Goal: Transaction & Acquisition: Purchase product/service

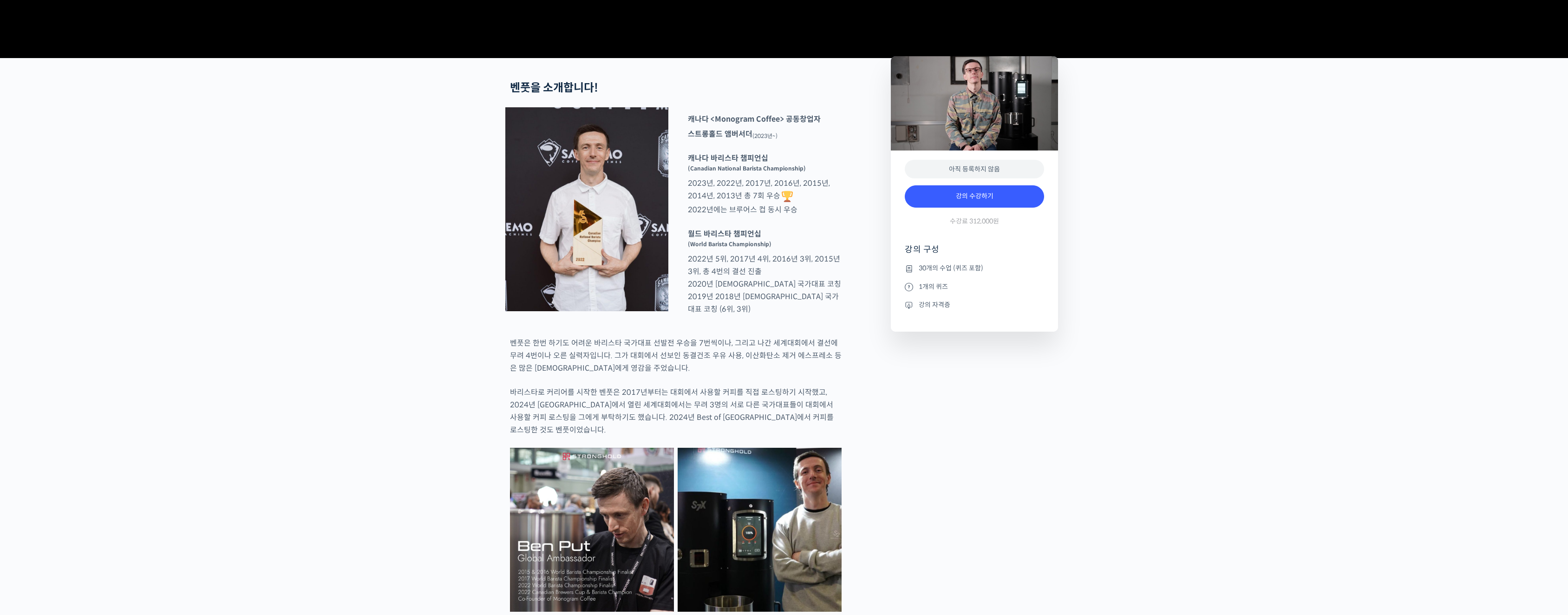
scroll to position [428, 0]
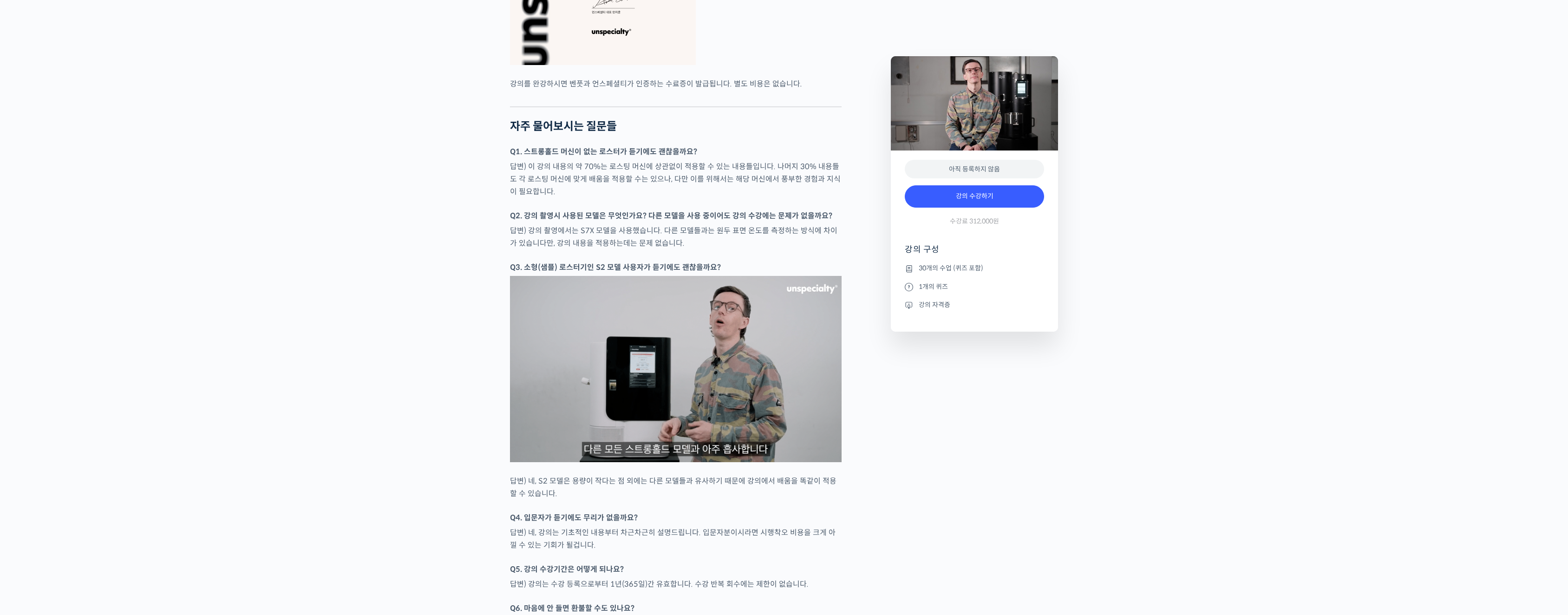
scroll to position [4272, 0]
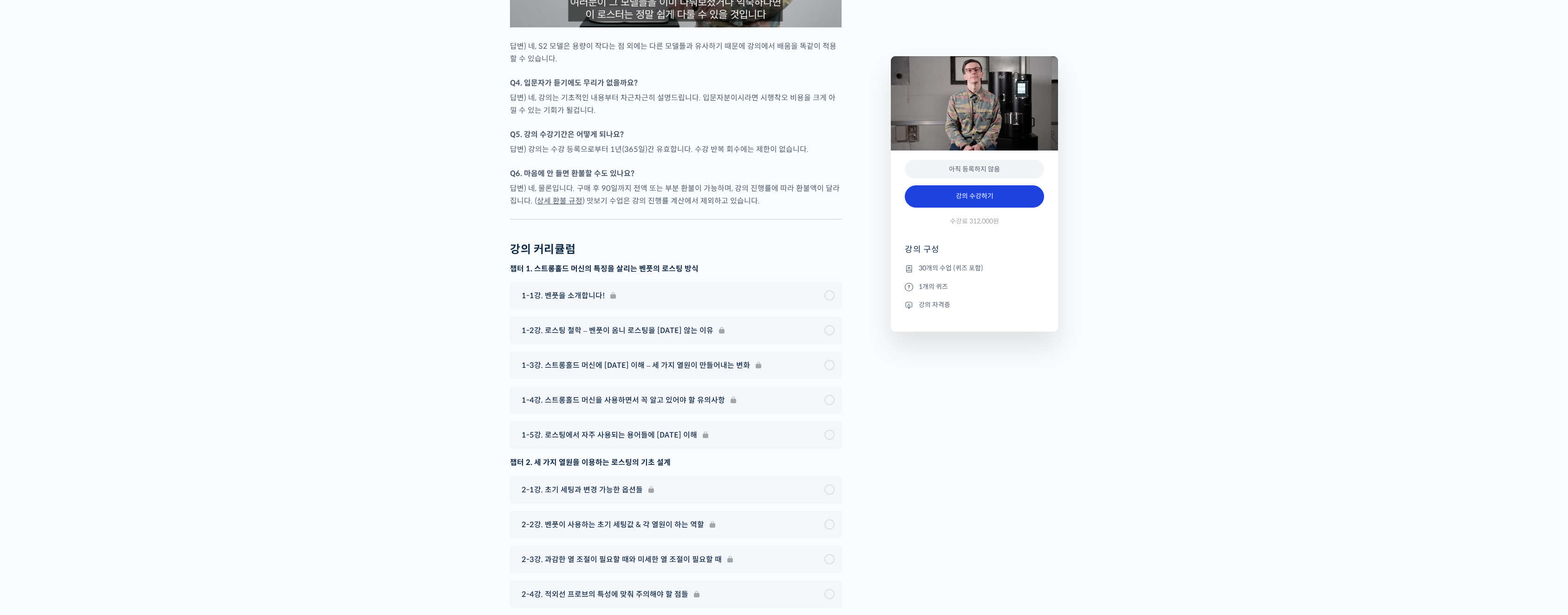
click at [978, 199] on link "강의 수강하기" at bounding box center [974, 197] width 139 height 23
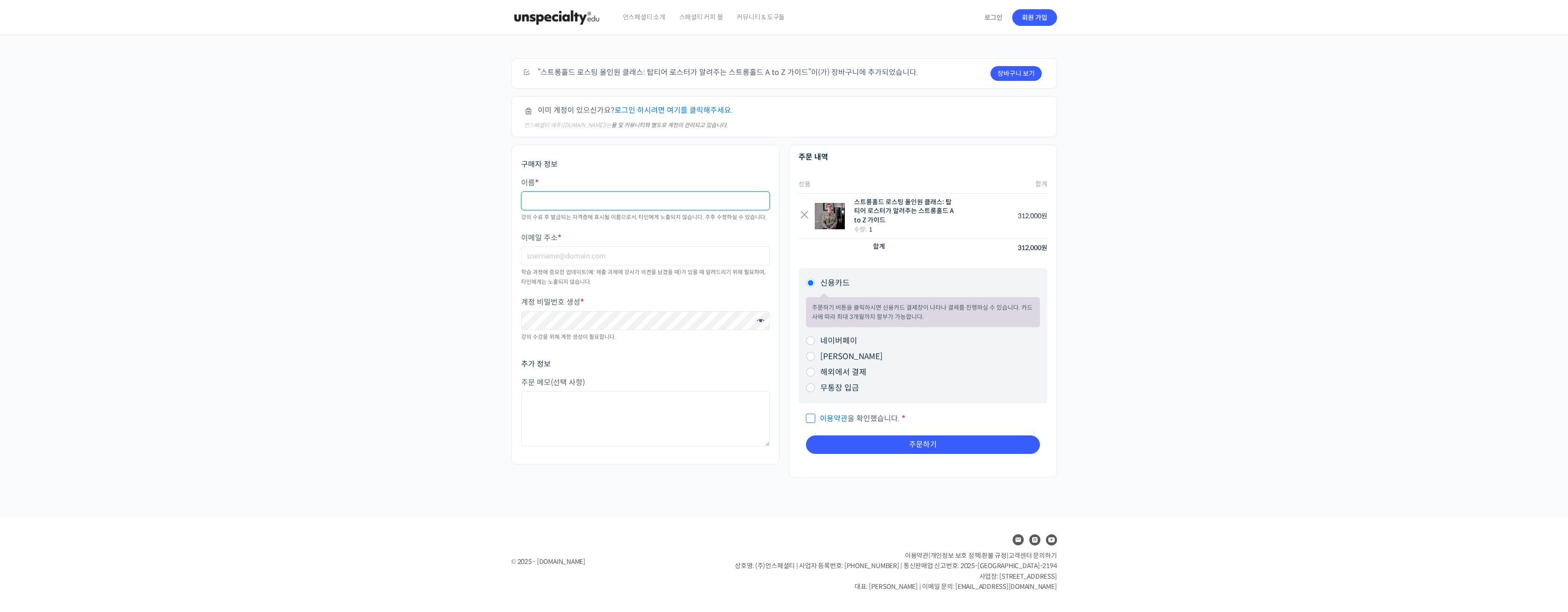
click at [595, 204] on input "이름 *" at bounding box center [645, 200] width 249 height 19
click at [984, 19] on link "로그인" at bounding box center [993, 17] width 29 height 21
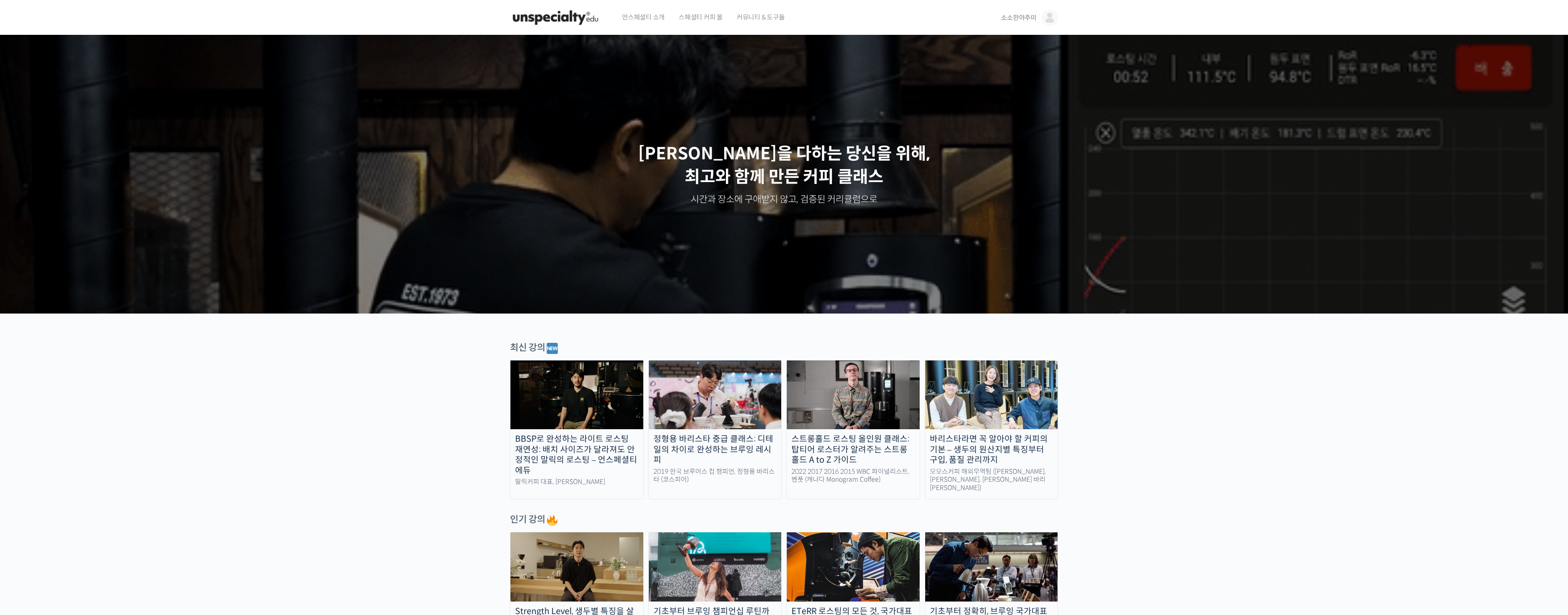
click at [815, 377] on img at bounding box center [853, 395] width 133 height 68
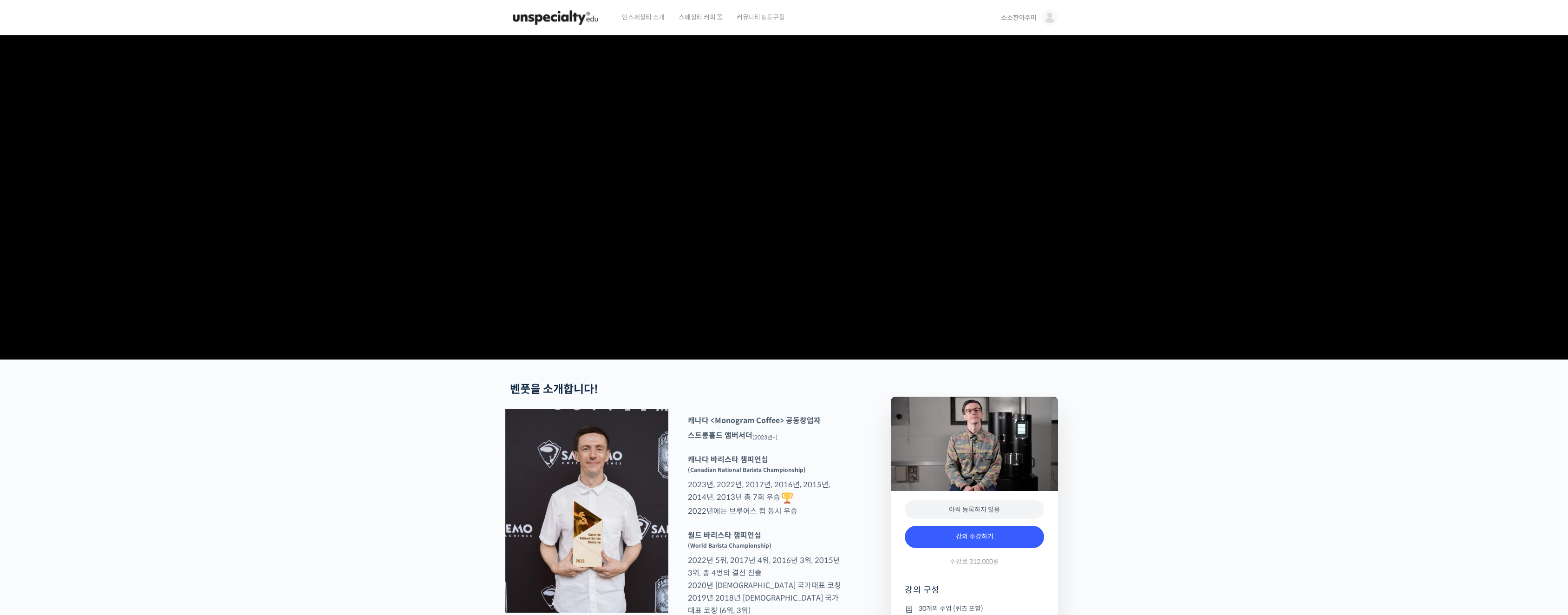
scroll to position [194, 0]
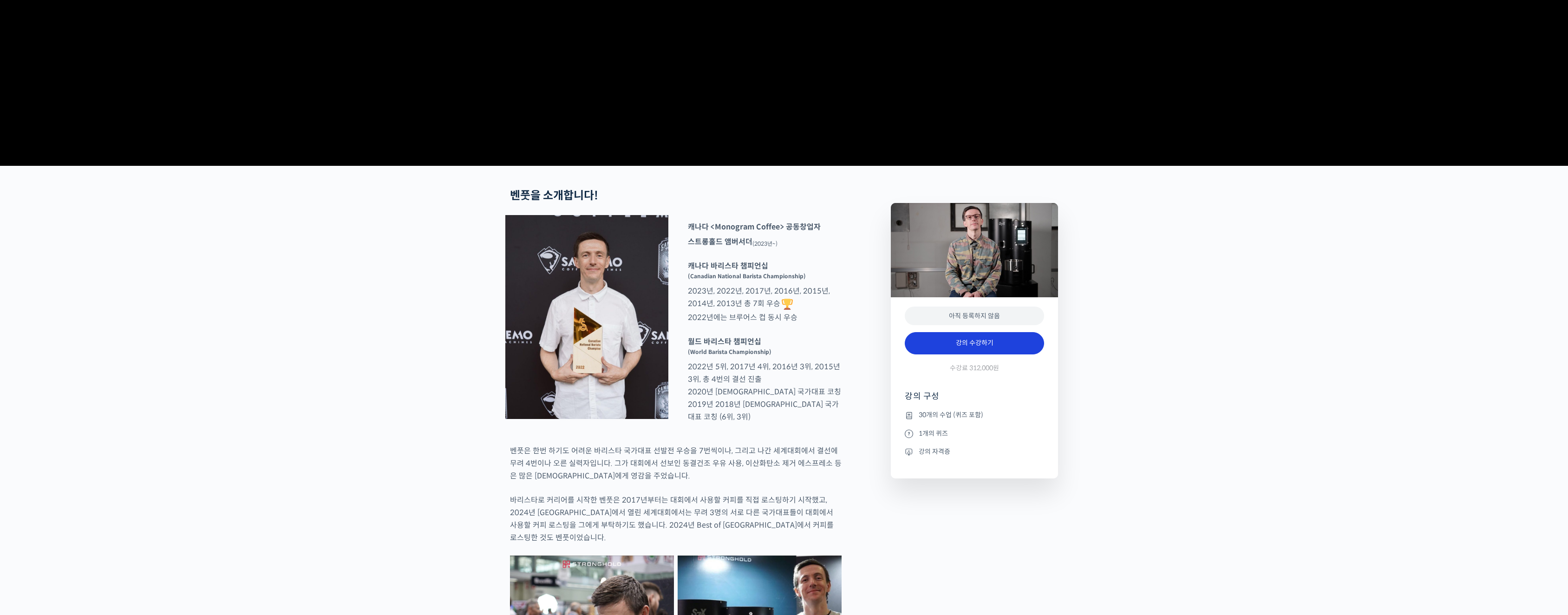
click at [1009, 355] on link "강의 수강하기" at bounding box center [974, 343] width 139 height 23
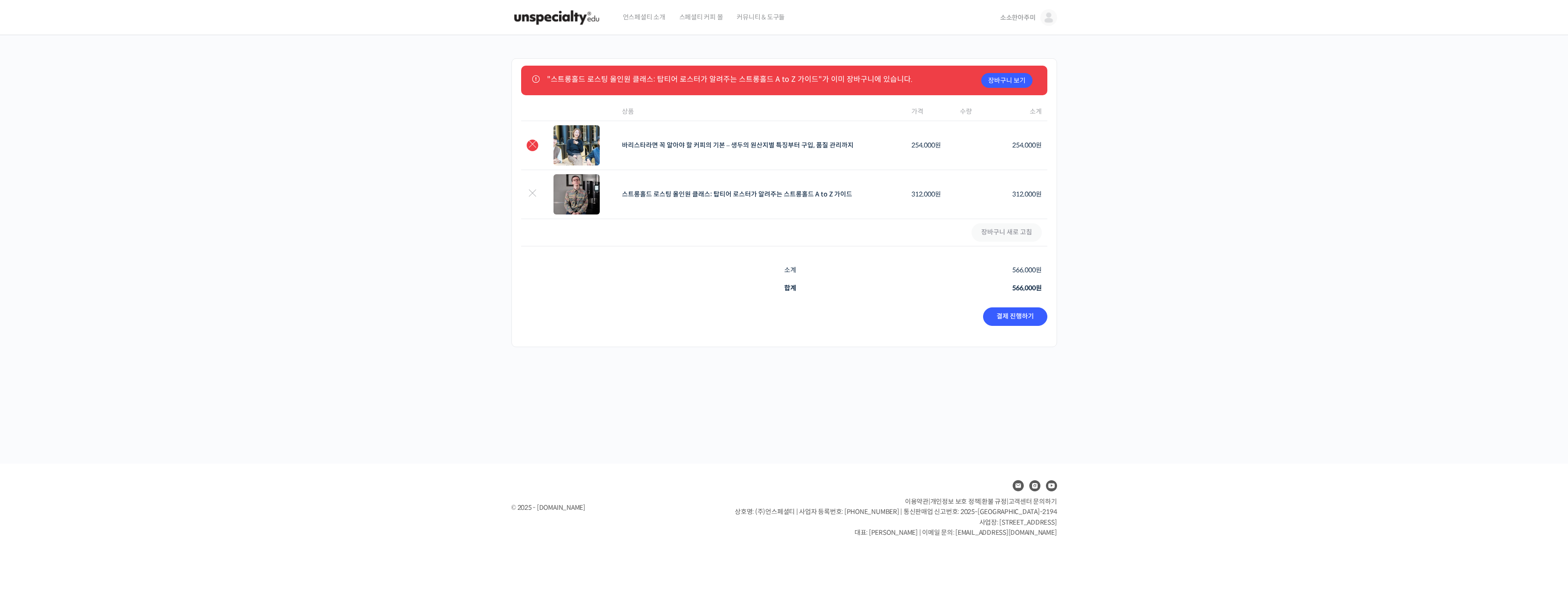
click at [536, 143] on link "×" at bounding box center [532, 145] width 11 height 11
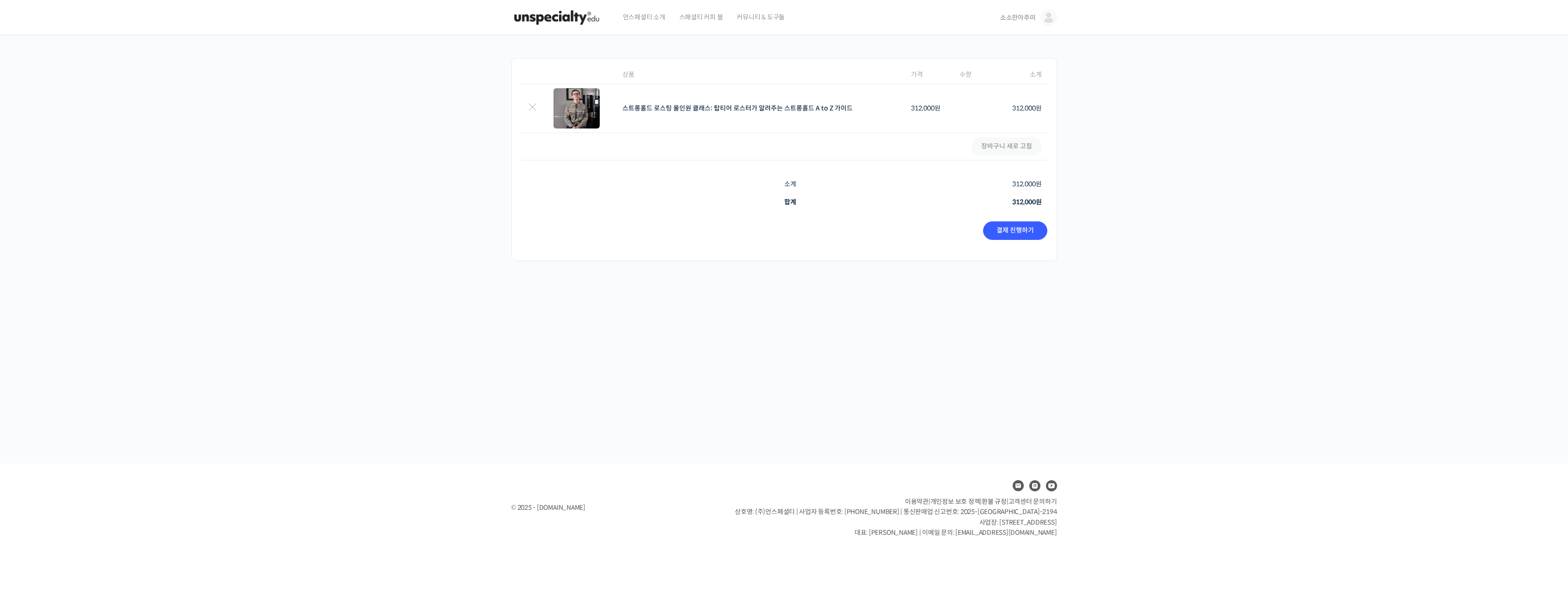
click at [1108, 207] on div "장바구니 항목 제거 썸네일 이미지 상품 가격 수량 소계 × 스트롱홀드 로스팅 올인원 클래스: 탑티어 로스터가 알려주는 스트롱홀드 A to Z …" at bounding box center [784, 249] width 1568 height 428
click at [1015, 229] on link "결제 진행하기" at bounding box center [1015, 231] width 64 height 19
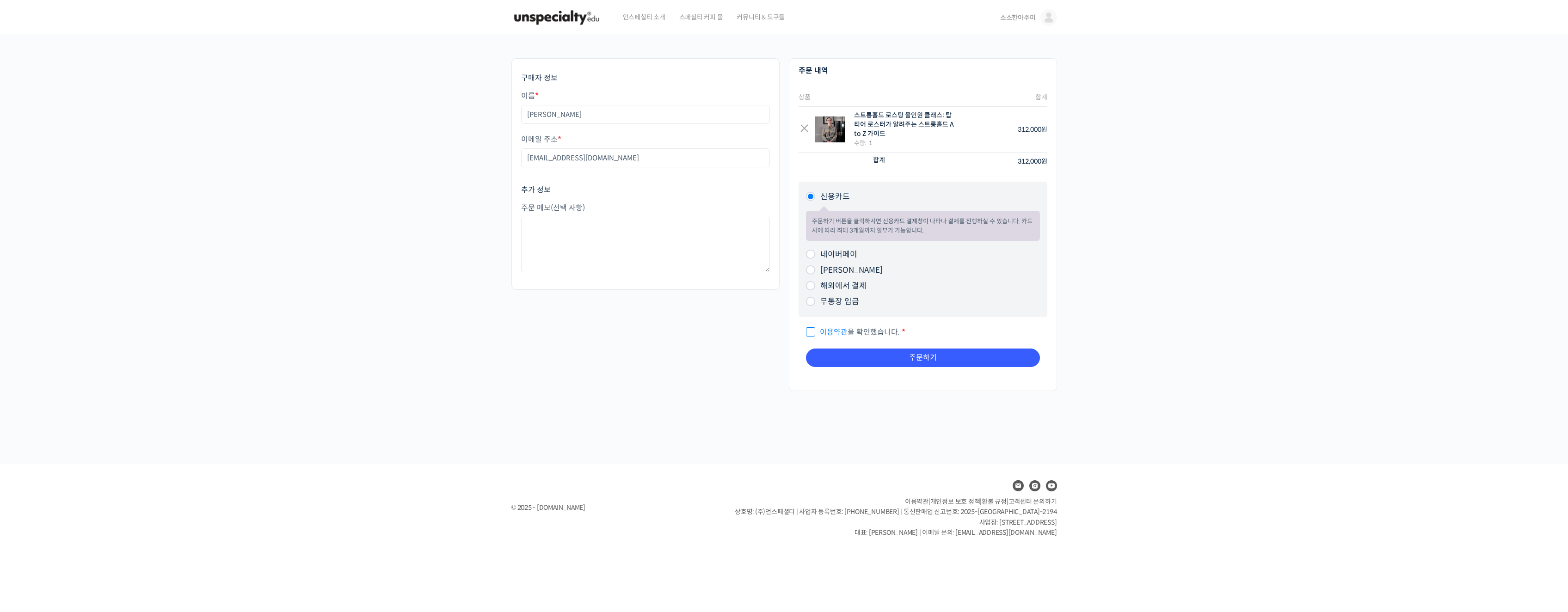
click at [1116, 241] on div "주문하기 구매자 정보 이름 * [PERSON_NAME] 주소 * [PERSON_NAME][EMAIL_ADDRESS][DOMAIN_NAME] 추…" at bounding box center [784, 249] width 1568 height 428
click at [817, 331] on span "이용약관 을 확인했습니다." at bounding box center [853, 332] width 94 height 10
click at [812, 331] on input "이용약관 을 확인했습니다. *" at bounding box center [809, 328] width 6 height 6
checkbox input "true"
click at [748, 346] on div "구매자 정보 이름 * Hyeseung Lee 이메일 주소 * estherhsl@naver.com 추가 정보 주문 메모 (선택 사항) 주문 내역…" at bounding box center [784, 229] width 555 height 342
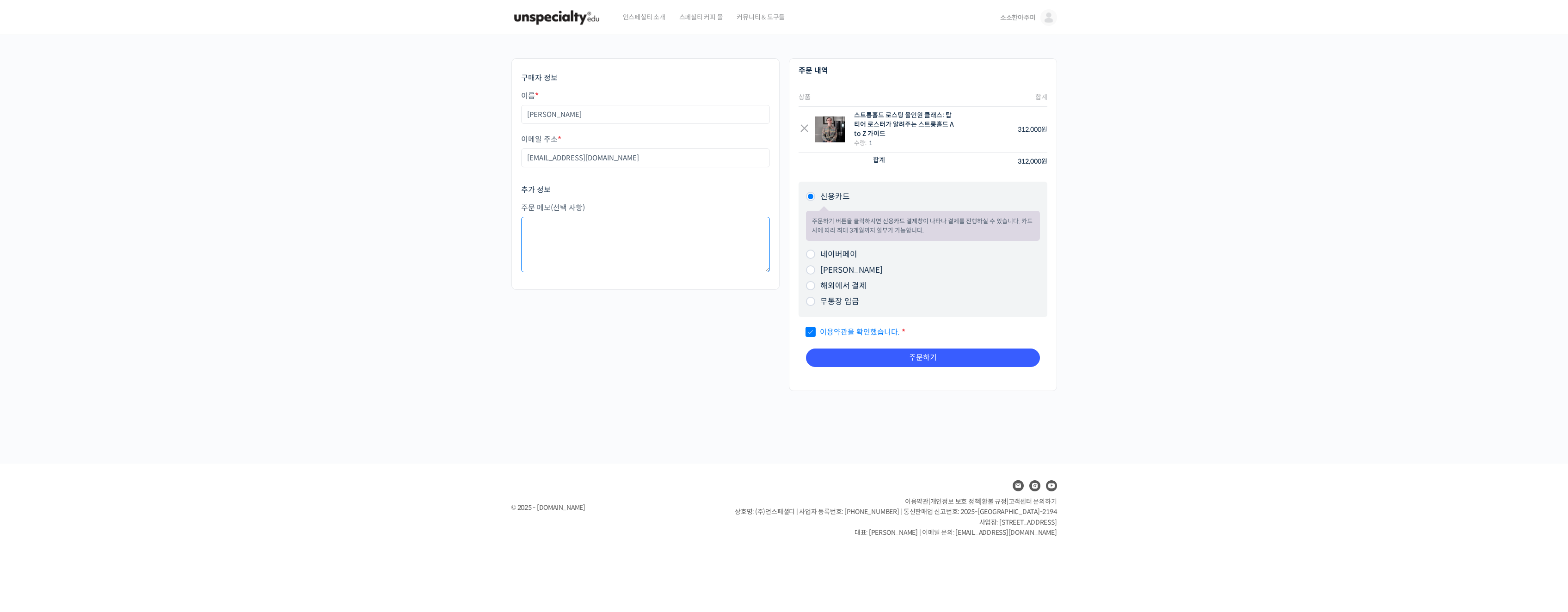
click at [653, 259] on textarea "주문 메모 (선택 사항)" at bounding box center [645, 245] width 249 height 56
click at [923, 352] on button "주문하기" at bounding box center [923, 358] width 234 height 19
